Goal: Task Accomplishment & Management: Use online tool/utility

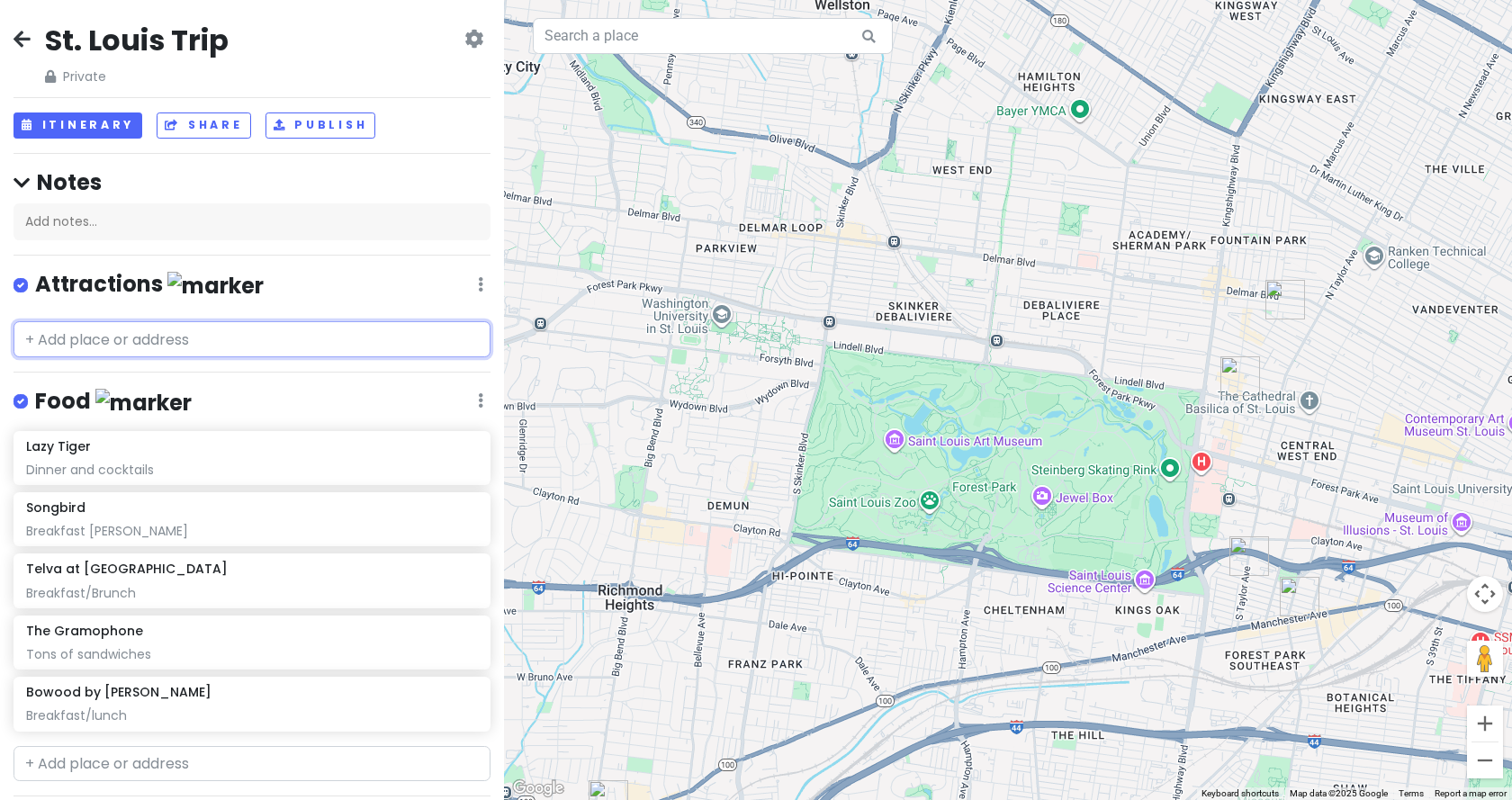
click at [90, 332] on input "text" at bounding box center [252, 339] width 477 height 36
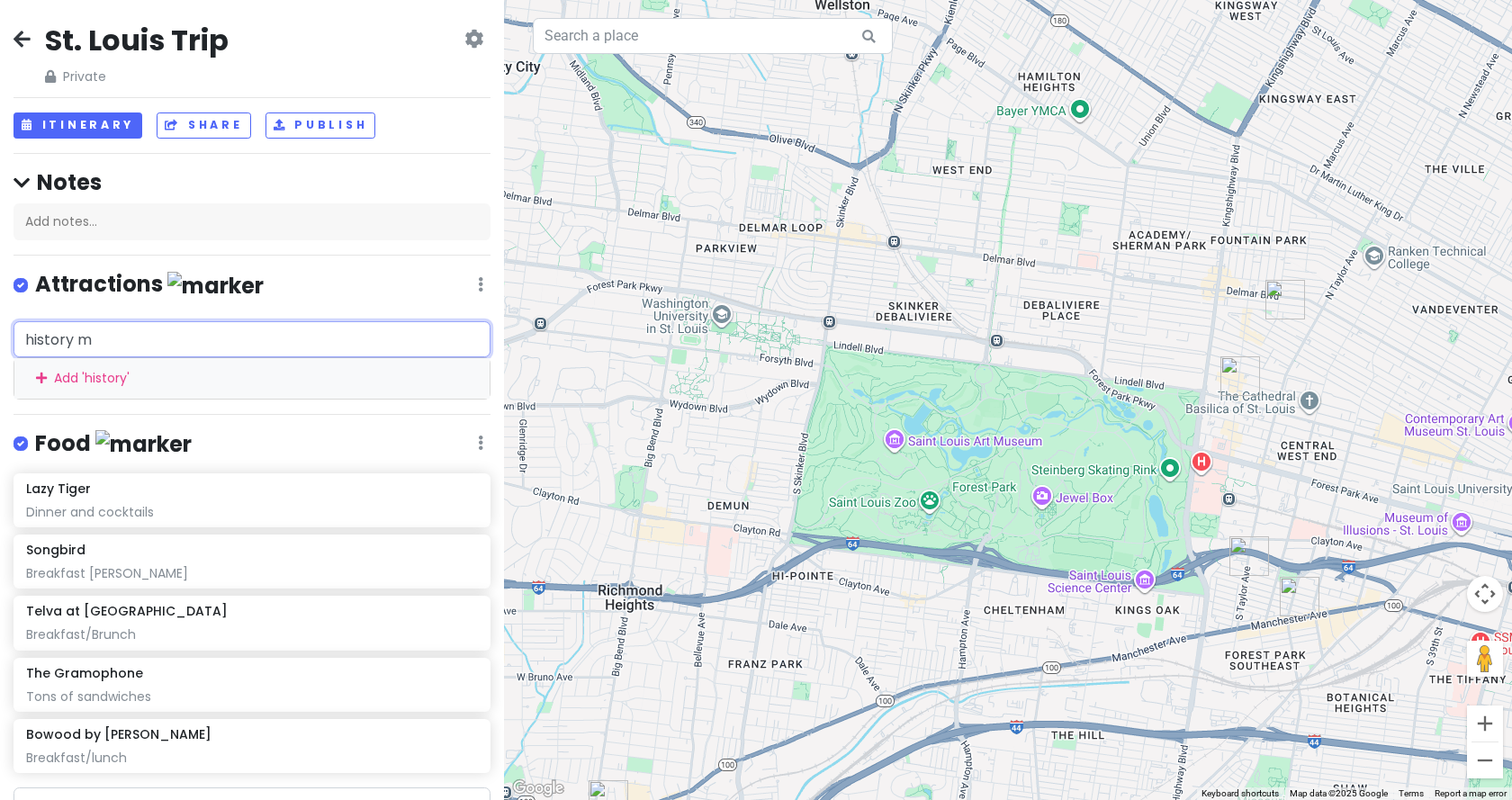
type input "history mu"
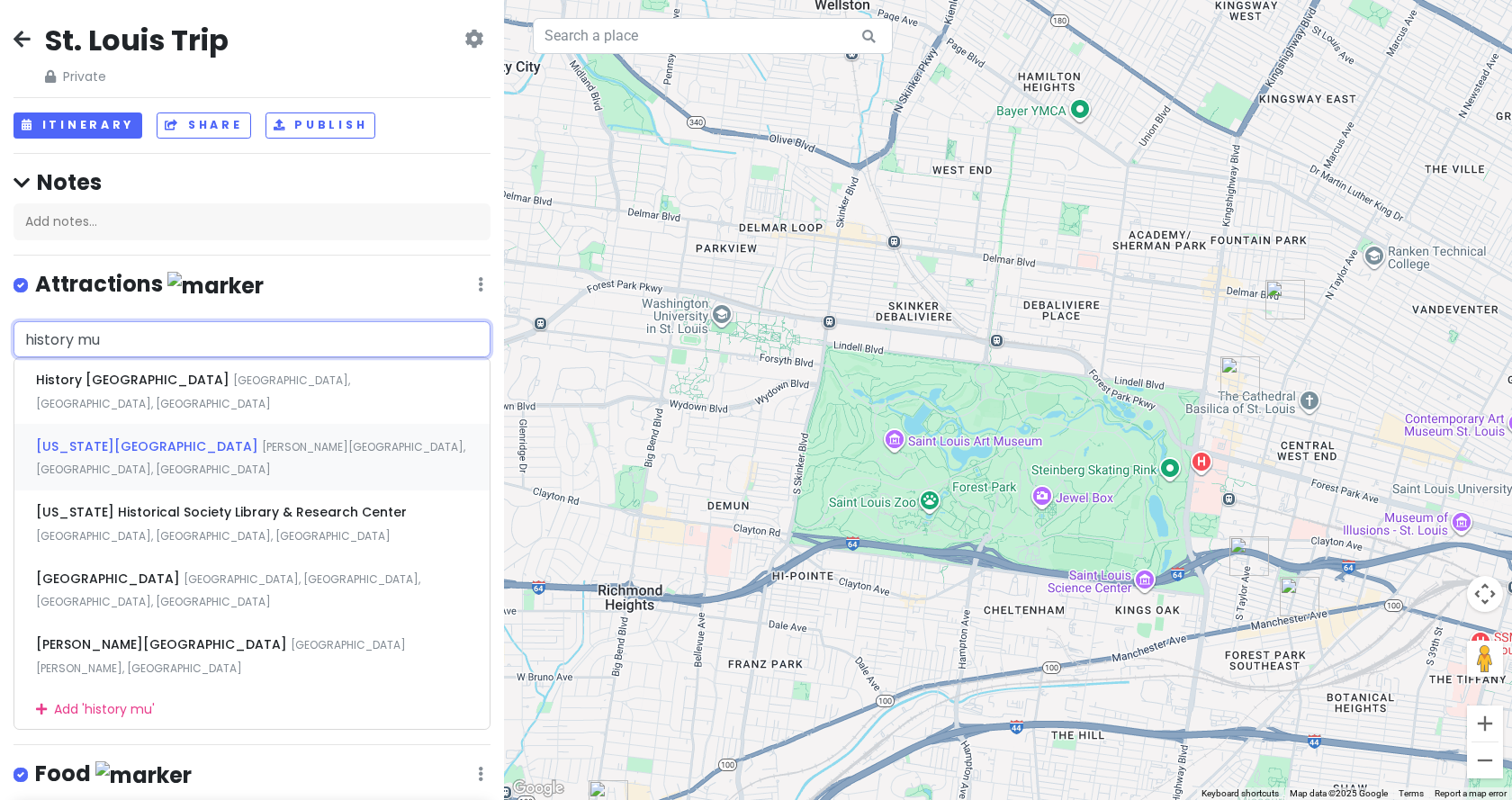
click at [136, 437] on span "[US_STATE][GEOGRAPHIC_DATA]" at bounding box center [148, 447] width 226 height 18
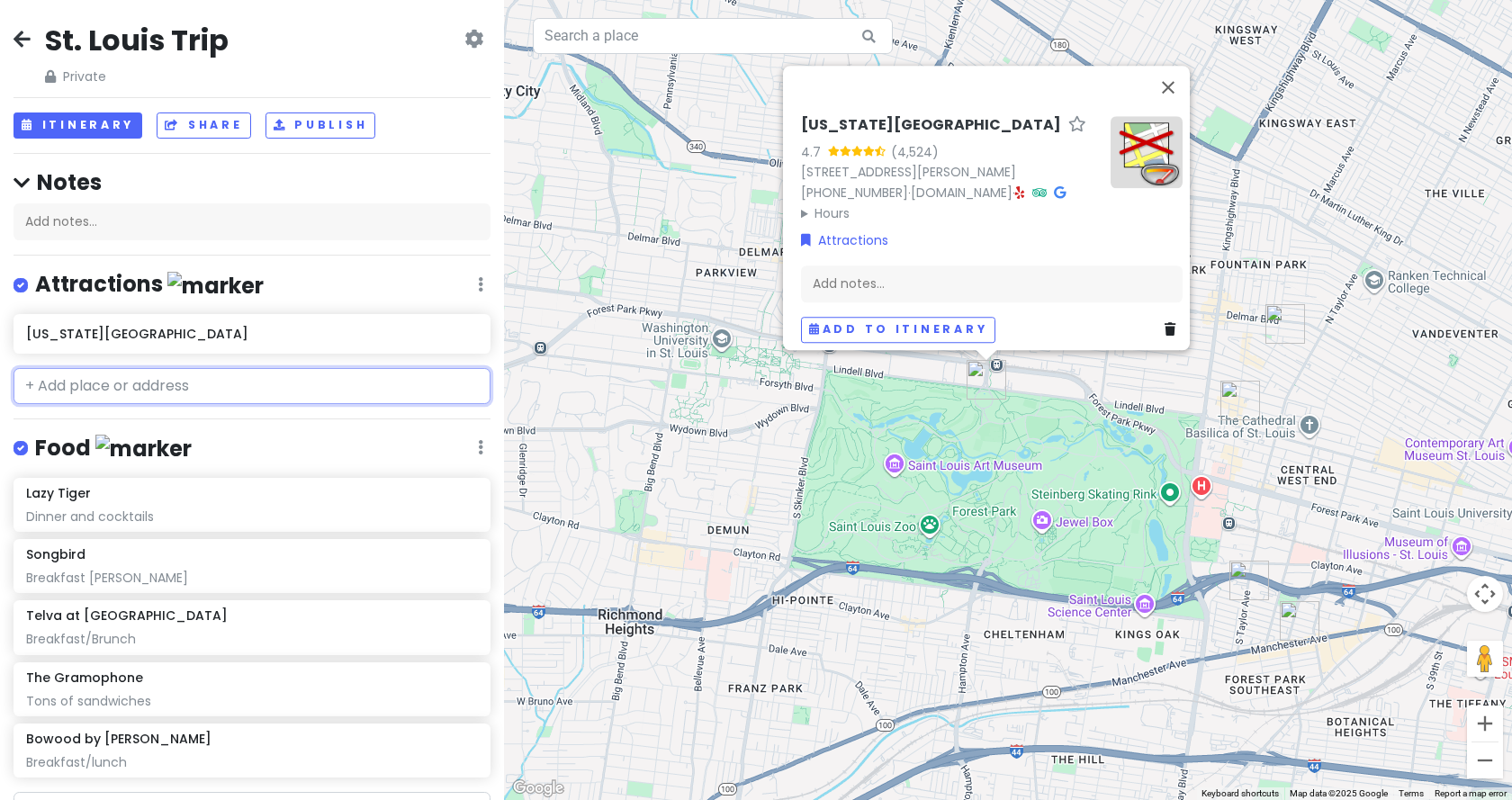
click at [97, 376] on input "text" at bounding box center [252, 385] width 477 height 36
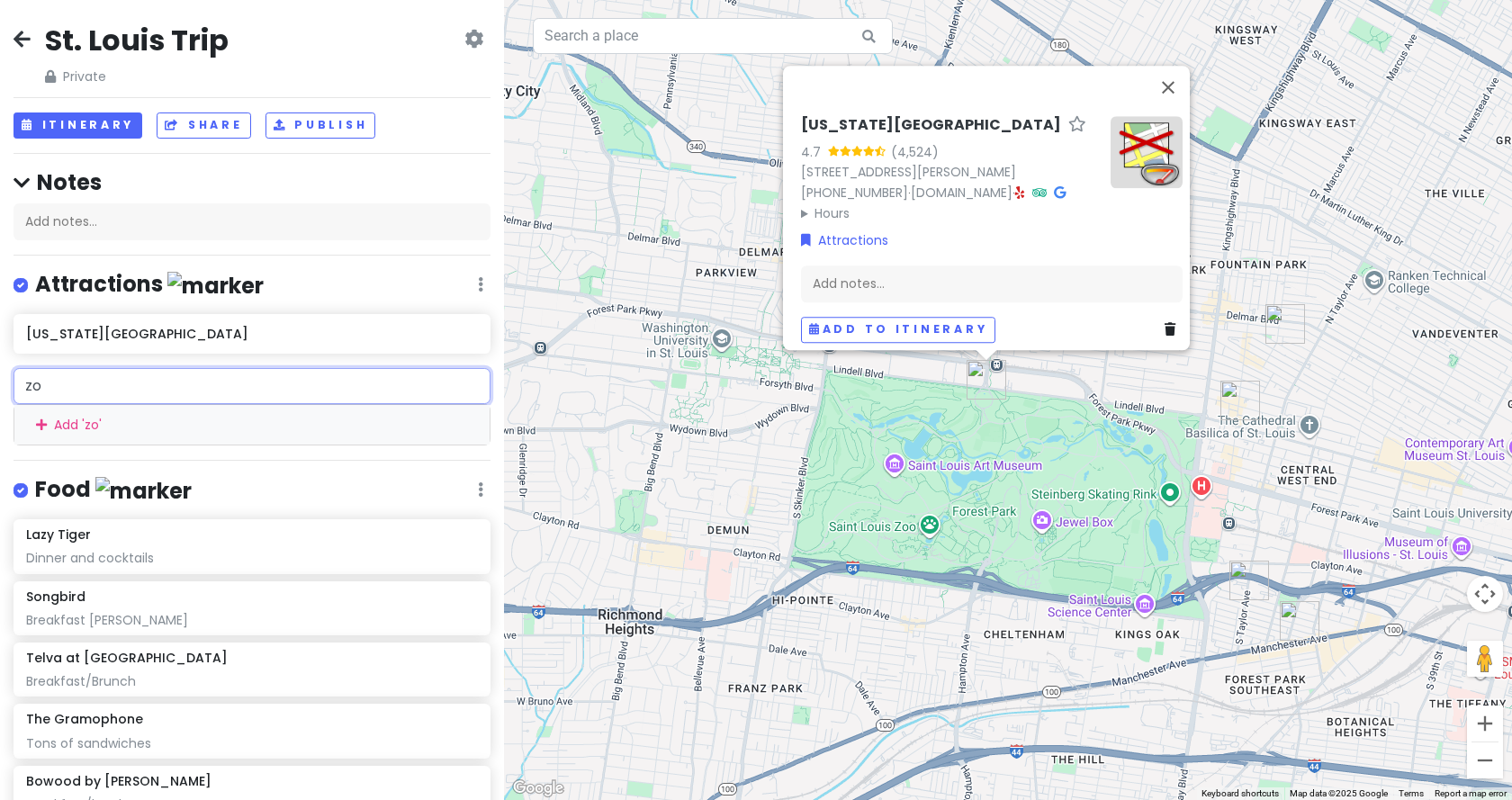
type input "zoo"
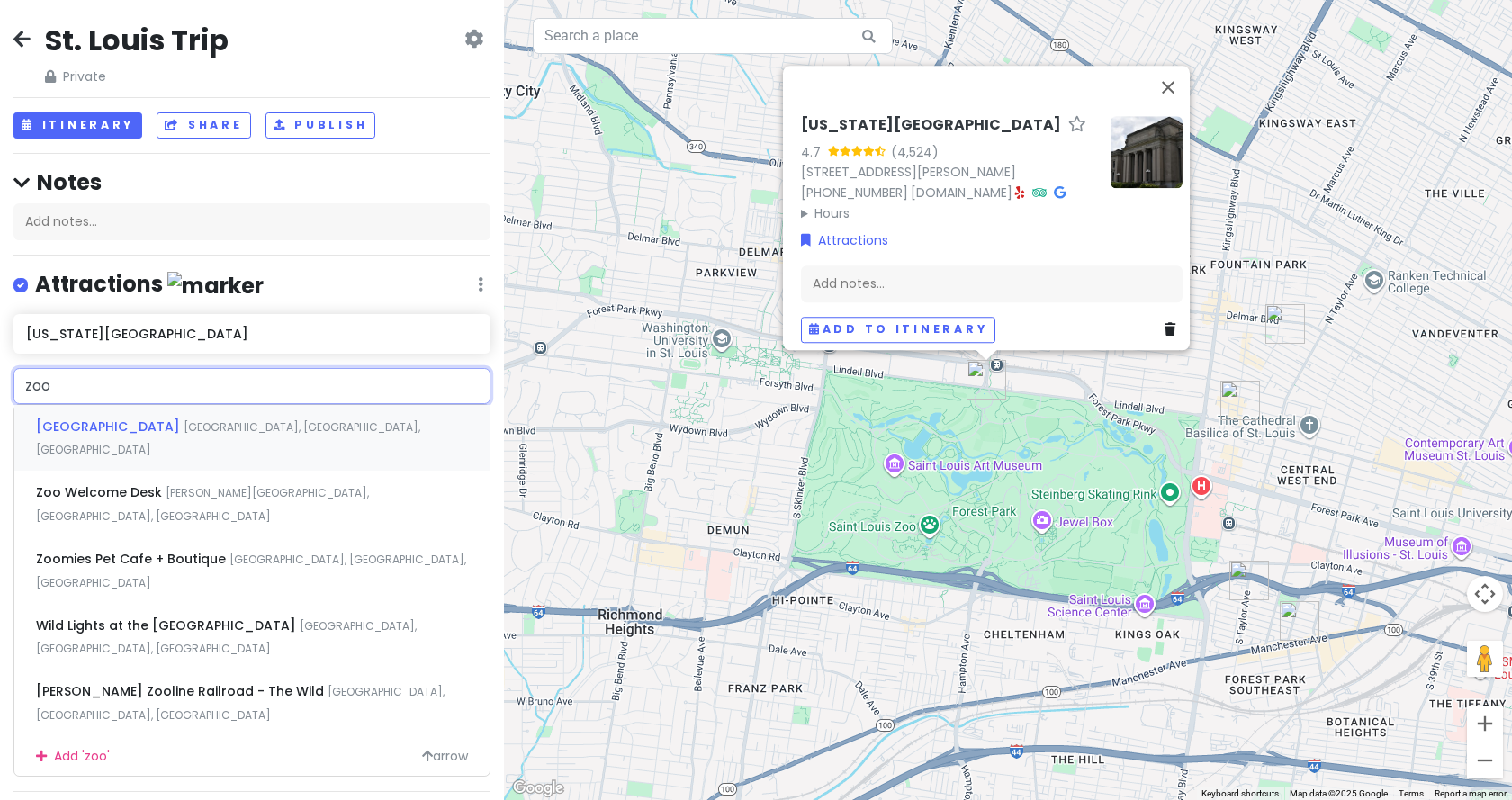
click at [142, 420] on span "[GEOGRAPHIC_DATA], [GEOGRAPHIC_DATA], [GEOGRAPHIC_DATA]" at bounding box center [227, 438] width 385 height 38
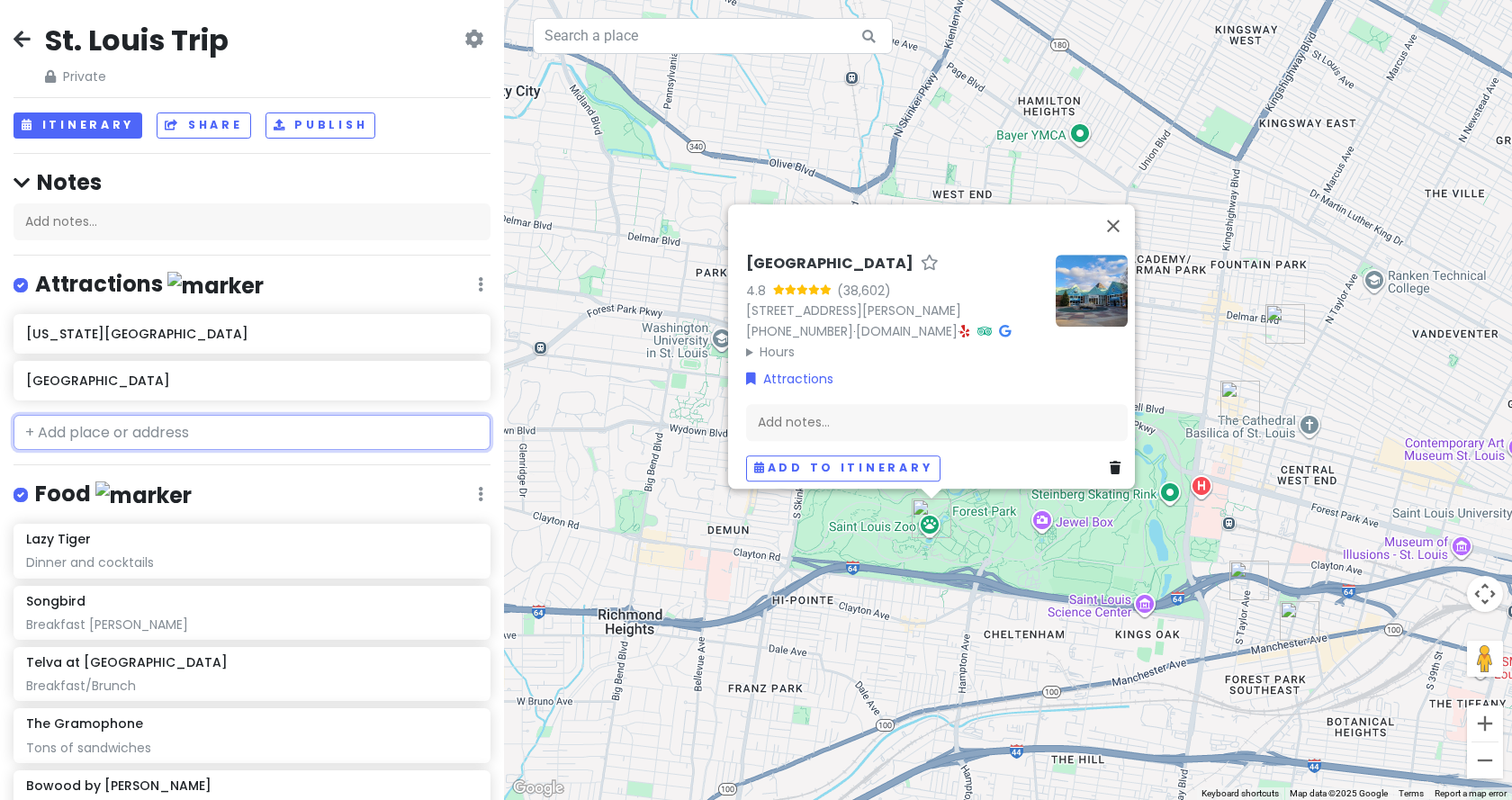
click at [163, 428] on input "text" at bounding box center [252, 432] width 477 height 36
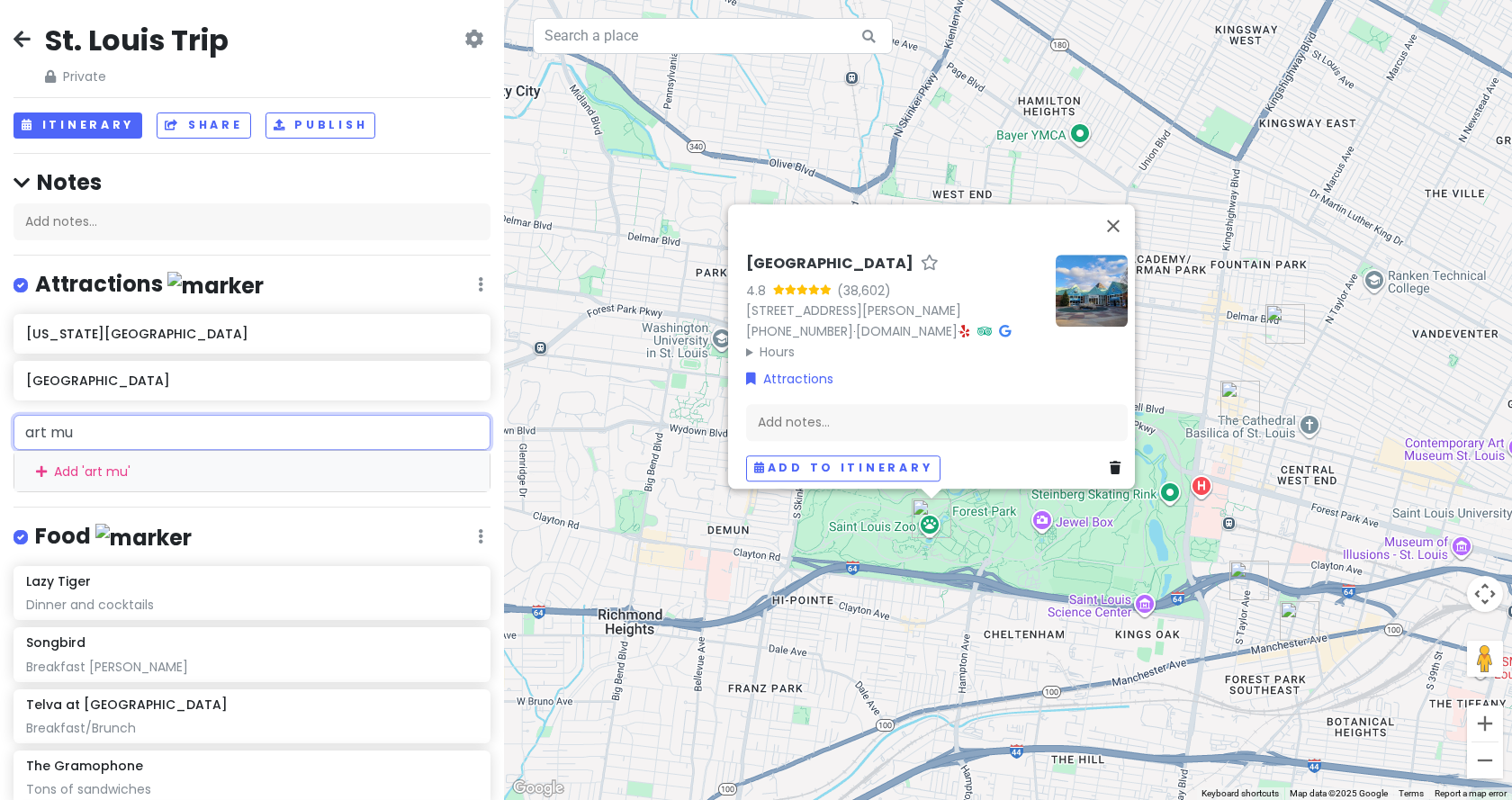
type input "art mus"
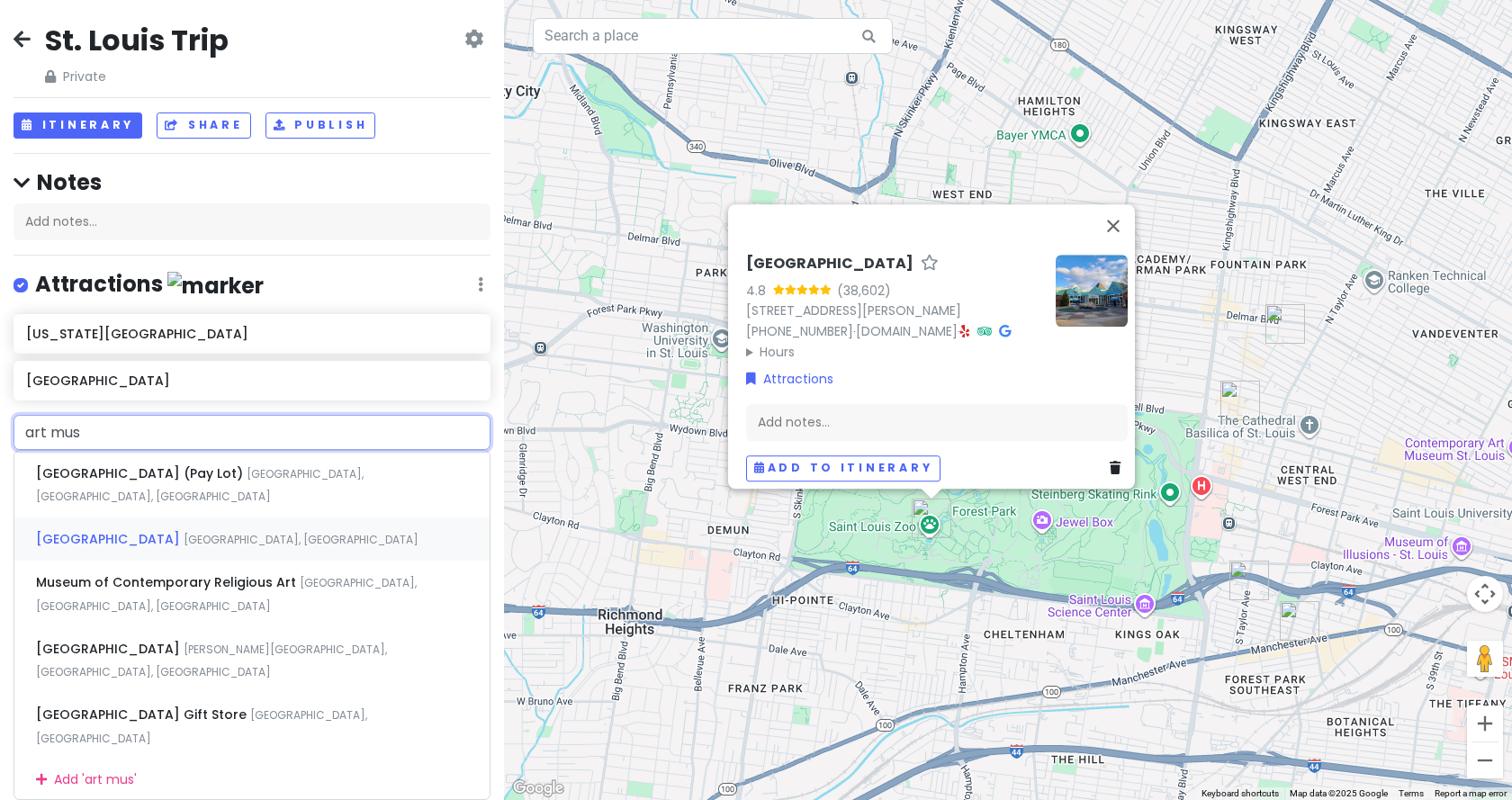
click at [160, 517] on div "[GEOGRAPHIC_DATA], [GEOGRAPHIC_DATA], [GEOGRAPHIC_DATA]" at bounding box center [252, 538] width 475 height 43
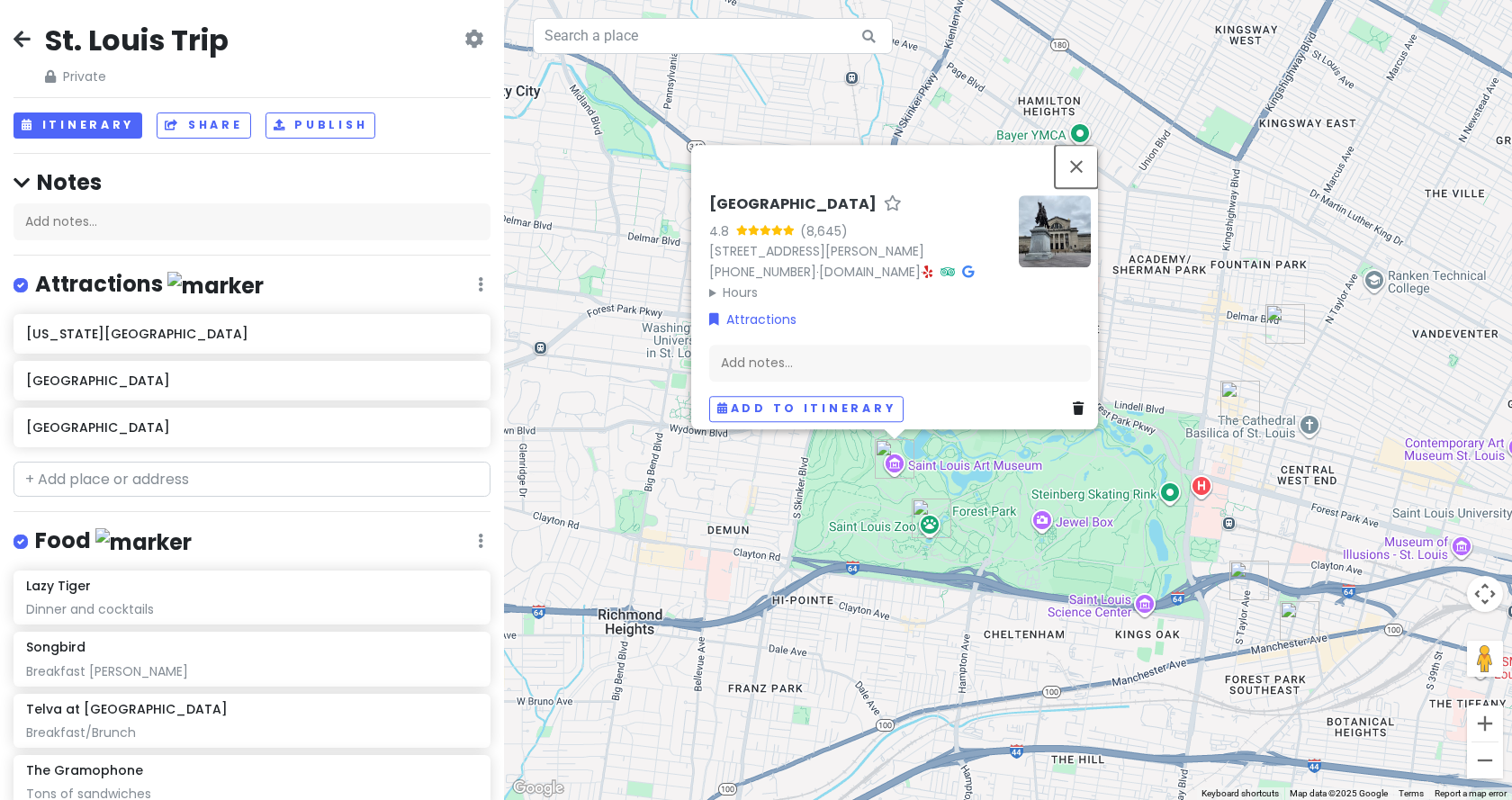
drag, startPoint x: 1080, startPoint y: 152, endPoint x: 1090, endPoint y: 282, distance: 130.4
click at [1080, 152] on button "Close" at bounding box center [1076, 166] width 43 height 43
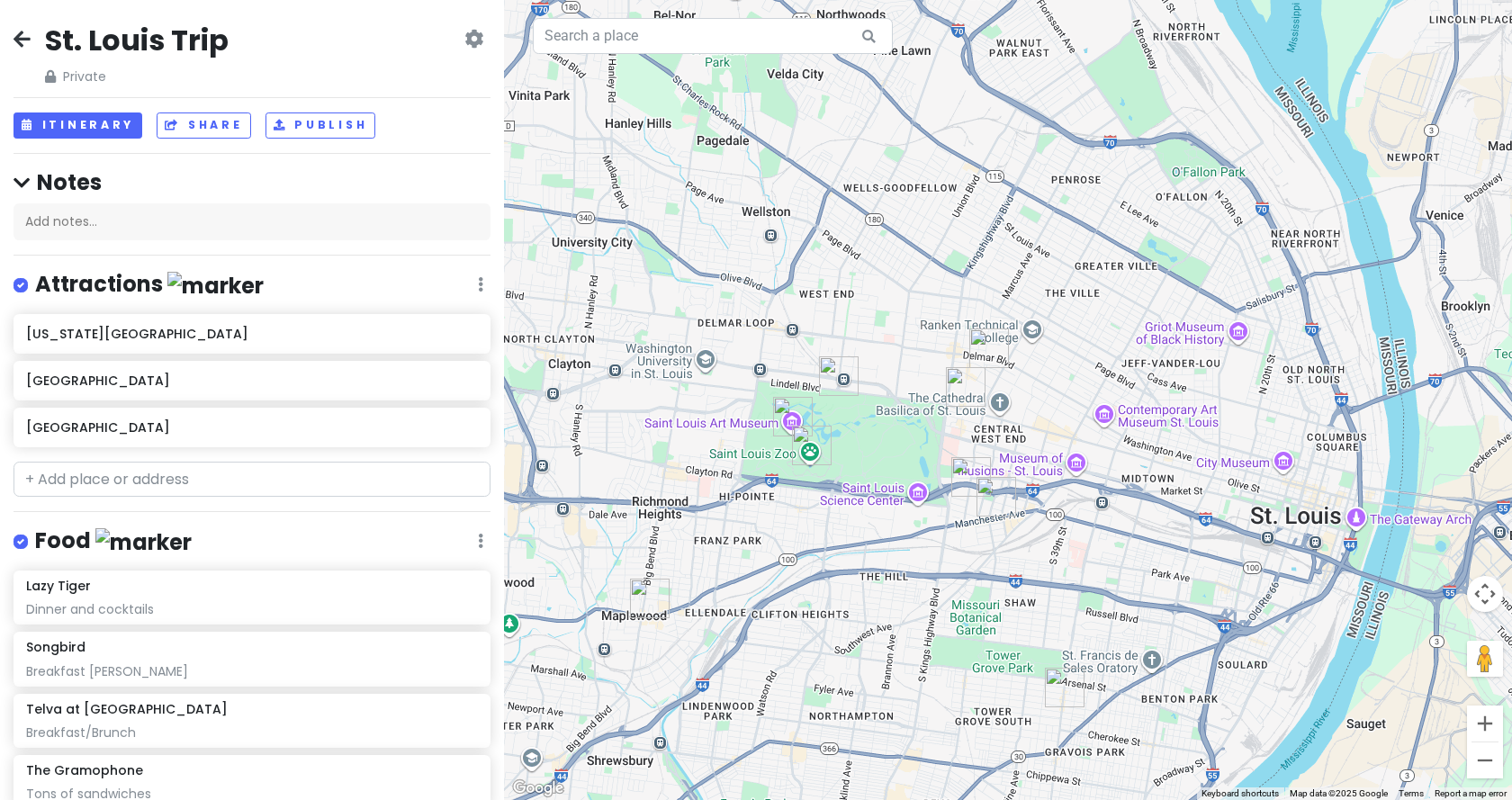
drag, startPoint x: 936, startPoint y: 442, endPoint x: 774, endPoint y: 454, distance: 162.4
click at [774, 454] on div at bounding box center [1008, 400] width 1008 height 800
